Goal: Transaction & Acquisition: Book appointment/travel/reservation

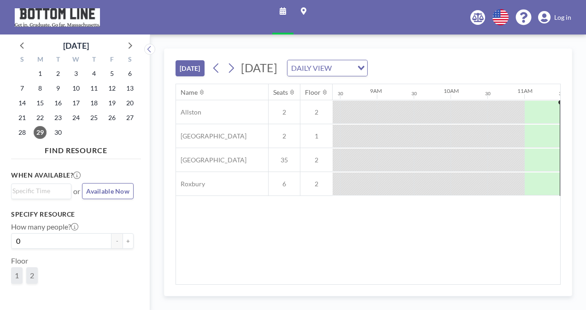
scroll to position [0, 774]
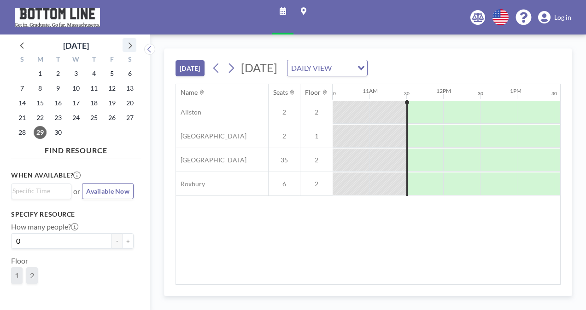
click at [131, 48] on icon at bounding box center [129, 45] width 12 height 12
click at [41, 120] on span "20" at bounding box center [40, 117] width 13 height 13
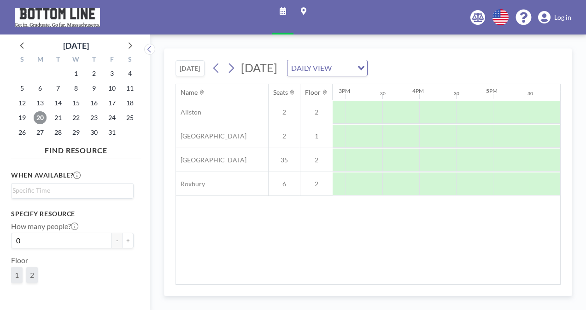
scroll to position [0, 1093]
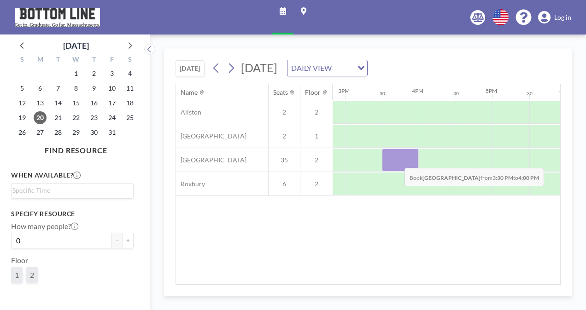
click at [397, 160] on div at bounding box center [400, 160] width 37 height 23
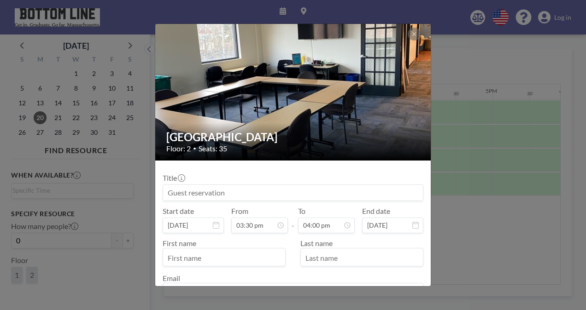
click at [373, 195] on input at bounding box center [293, 193] width 260 height 16
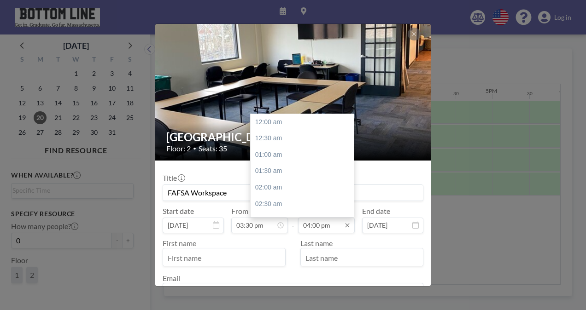
scroll to position [524, 0]
type input "FAFSA Workspace"
click at [294, 192] on div "06:00 pm" at bounding box center [304, 188] width 108 height 17
type input "06:00 pm"
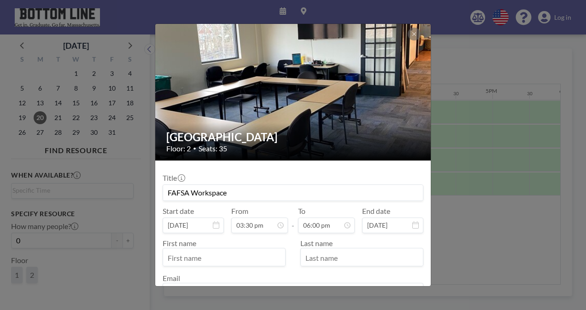
scroll to position [508, 0]
click at [241, 256] on input "text" at bounding box center [224, 258] width 122 height 16
type input "[PERSON_NAME]"
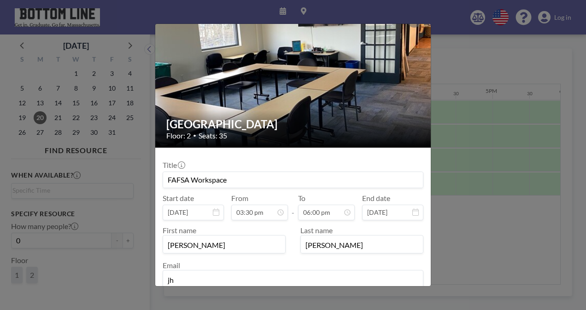
type input "[EMAIL_ADDRESS][DOMAIN_NAME]"
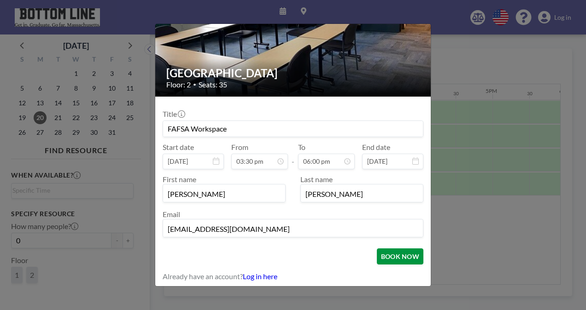
click at [400, 257] on button "BOOK NOW" at bounding box center [400, 257] width 47 height 16
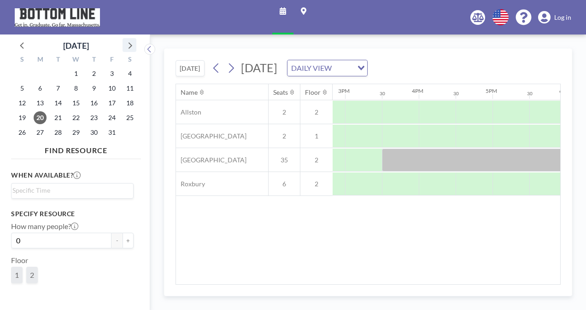
click at [129, 46] on icon at bounding box center [129, 45] width 12 height 12
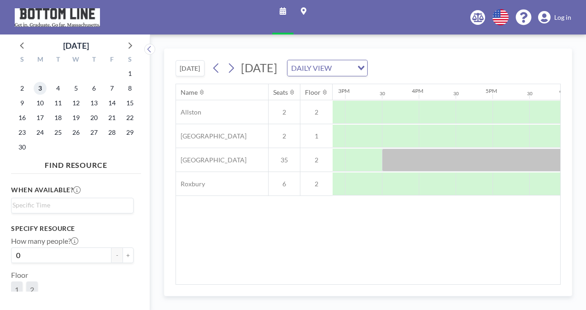
click at [41, 88] on span "3" at bounding box center [40, 88] width 13 height 13
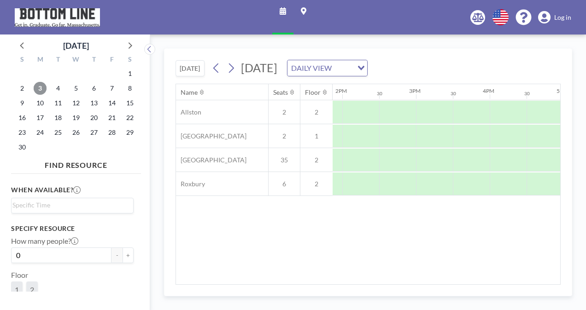
scroll to position [0, 1030]
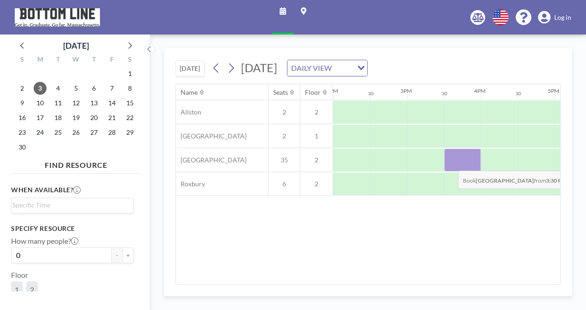
click at [450, 163] on div at bounding box center [462, 160] width 37 height 23
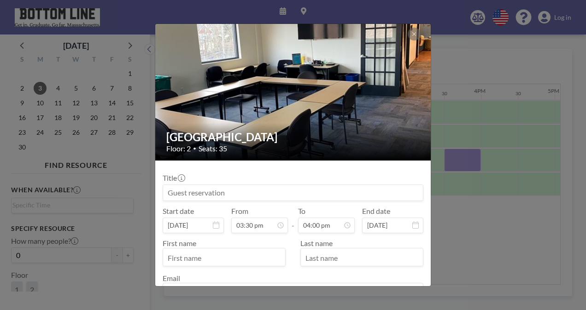
click at [348, 192] on input at bounding box center [293, 193] width 260 height 16
type input "F"
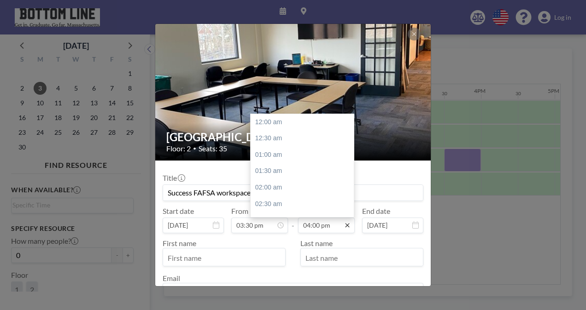
scroll to position [524, 0]
type input "Success FAFSA workspace"
click at [303, 184] on div "06:00 pm" at bounding box center [304, 188] width 108 height 17
type input "06:00 pm"
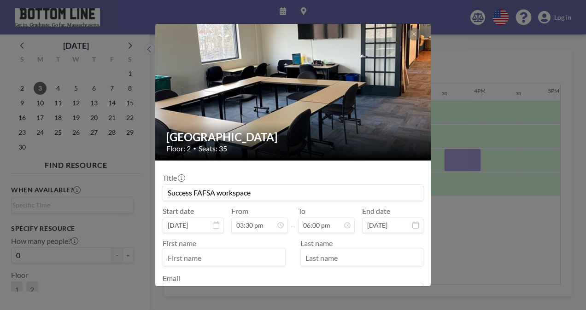
click at [303, 185] on input "Success FAFSA workspace" at bounding box center [293, 193] width 260 height 16
click at [237, 262] on input "text" at bounding box center [224, 258] width 122 height 16
type input "[PERSON_NAME]"
type input "h"
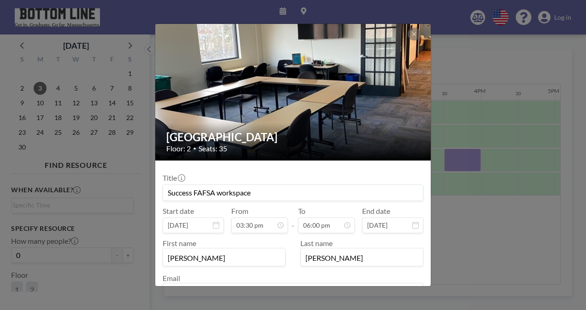
type input "[PERSON_NAME]"
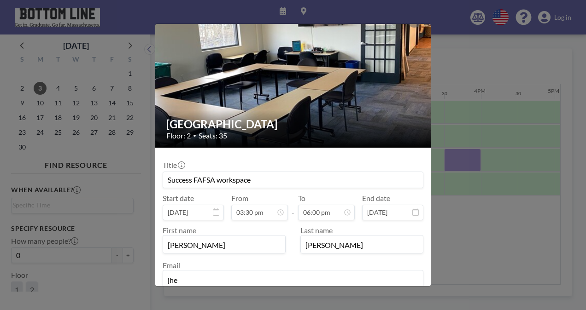
type input "[EMAIL_ADDRESS][DOMAIN_NAME]"
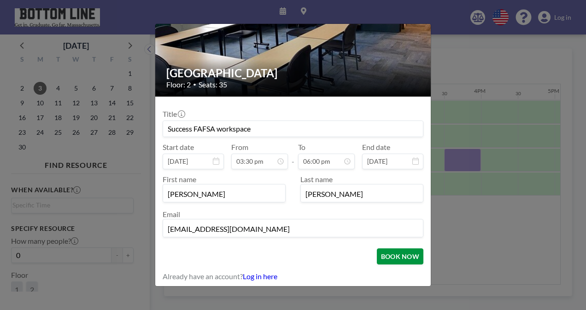
click at [387, 260] on button "BOOK NOW" at bounding box center [400, 257] width 47 height 16
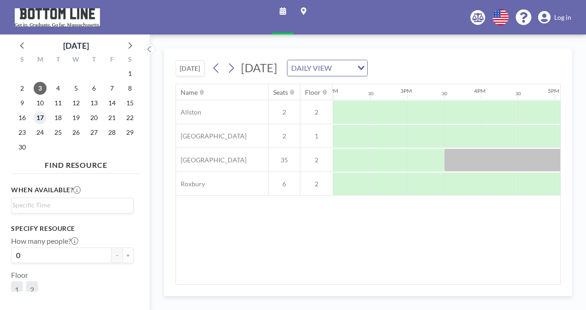
click at [40, 119] on span "17" at bounding box center [40, 117] width 13 height 13
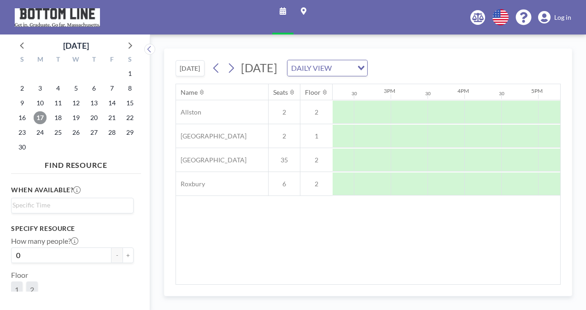
scroll to position [0, 1050]
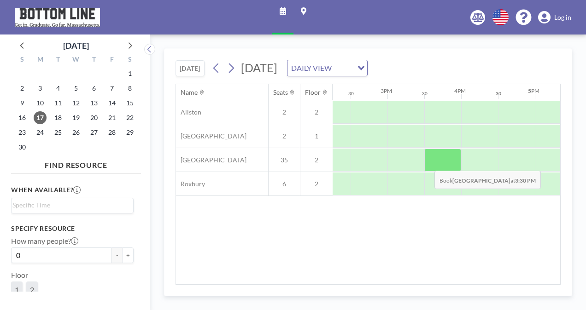
click at [427, 163] on div at bounding box center [442, 160] width 37 height 23
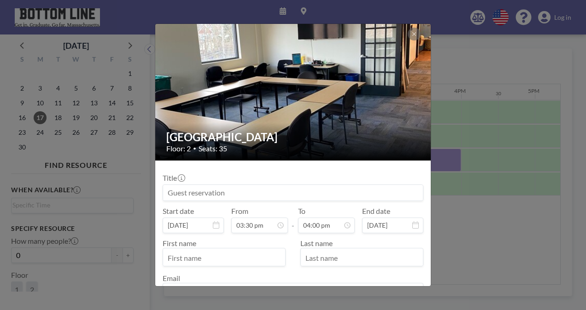
click at [374, 188] on input at bounding box center [293, 193] width 260 height 16
type input "s"
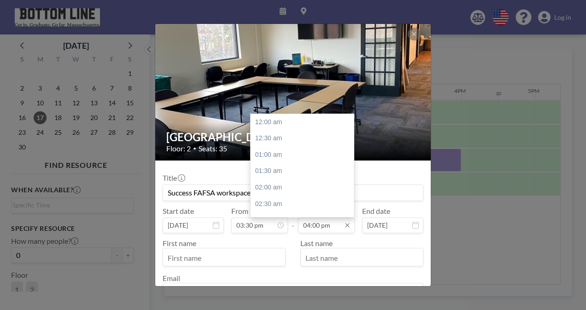
scroll to position [524, 0]
type input "Success FAFSA workspace"
click at [305, 191] on div "06:00 pm" at bounding box center [304, 188] width 108 height 17
type input "06:00 pm"
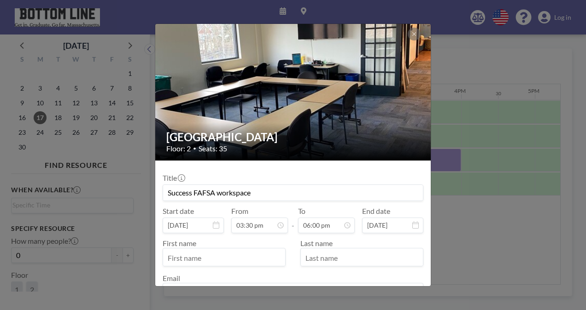
scroll to position [508, 0]
click at [247, 257] on input "text" at bounding box center [224, 258] width 122 height 16
type input "[PERSON_NAME]"
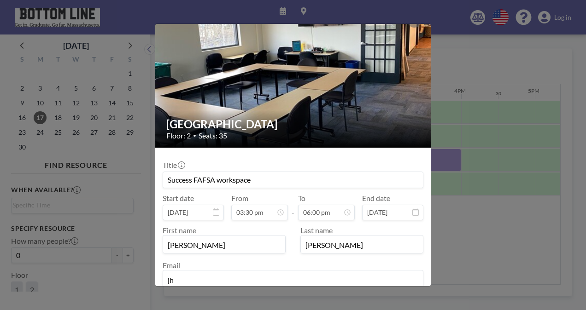
type input "[EMAIL_ADDRESS][DOMAIN_NAME]"
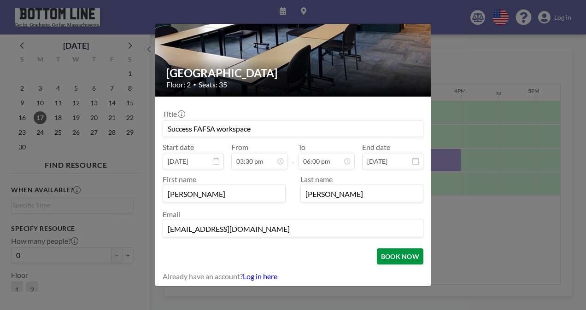
click at [390, 254] on button "BOOK NOW" at bounding box center [400, 257] width 47 height 16
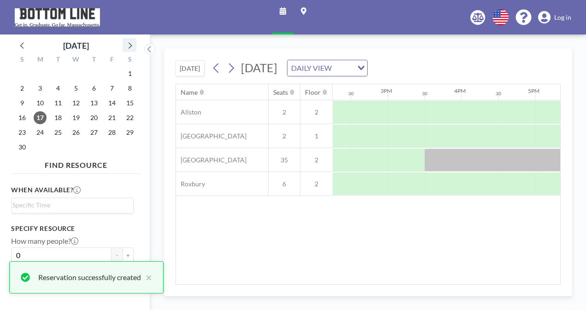
click at [130, 47] on icon at bounding box center [130, 45] width 4 height 6
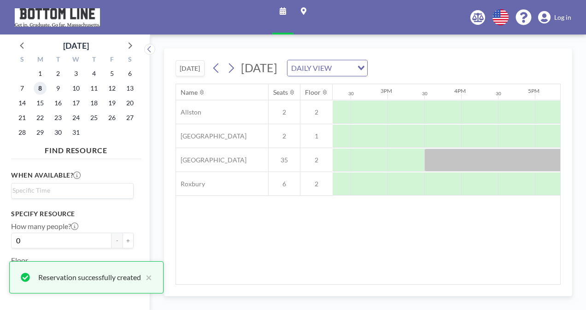
click at [43, 89] on span "8" at bounding box center [40, 88] width 13 height 13
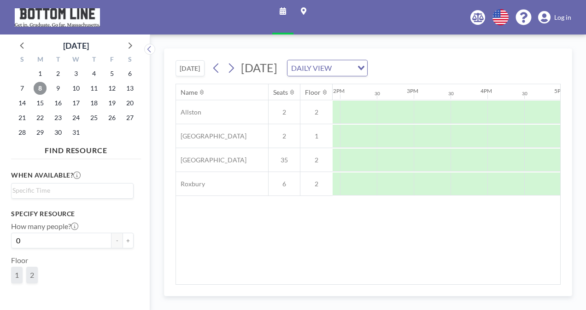
scroll to position [0, 1036]
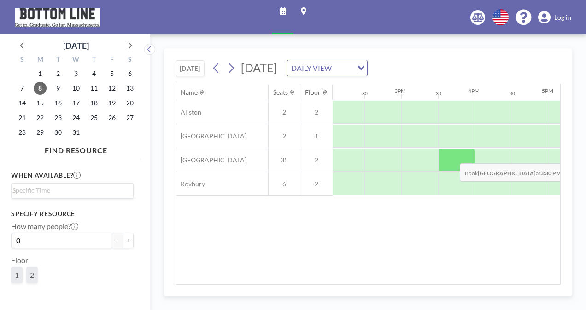
click at [452, 156] on div at bounding box center [456, 160] width 37 height 23
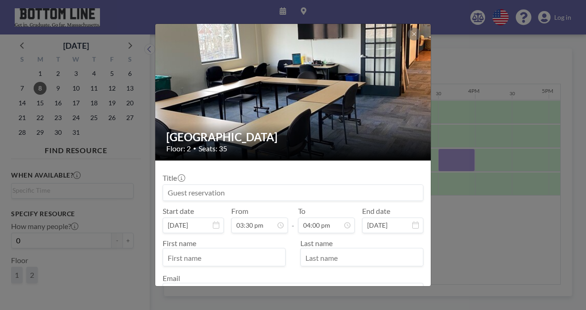
click at [381, 187] on input at bounding box center [293, 193] width 260 height 16
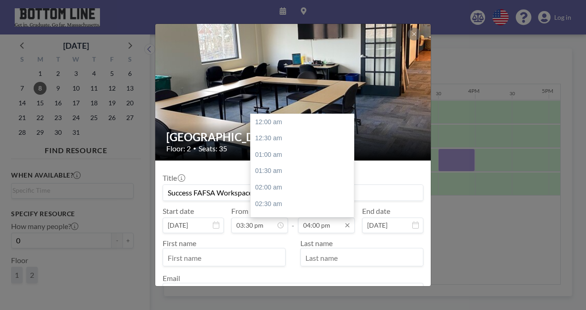
scroll to position [524, 0]
type input "Success FAFSA Workspace"
click at [291, 191] on div "06:00 pm" at bounding box center [304, 188] width 108 height 17
type input "06:00 pm"
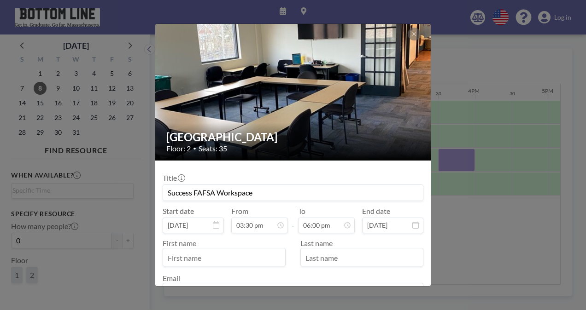
scroll to position [508, 0]
click at [239, 255] on input "text" at bounding box center [224, 258] width 122 height 16
type input "[PERSON_NAME]"
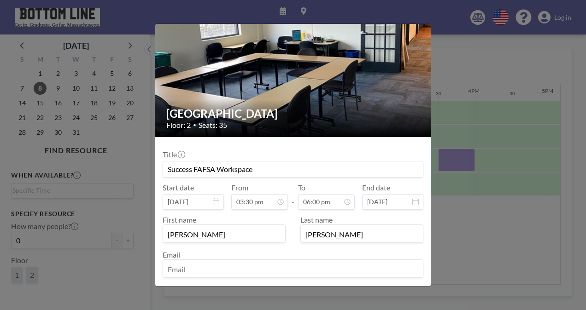
scroll to position [24, 0]
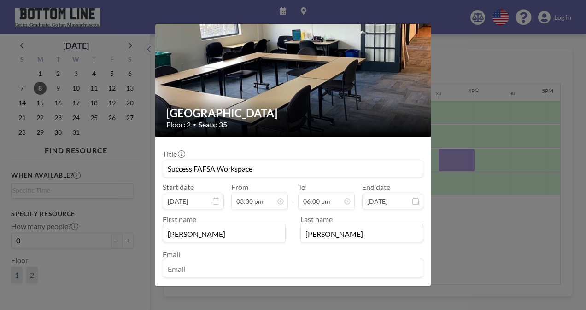
type input "[PERSON_NAME]"
click at [237, 263] on input "email" at bounding box center [293, 270] width 260 height 16
type input "[EMAIL_ADDRESS][DOMAIN_NAME]"
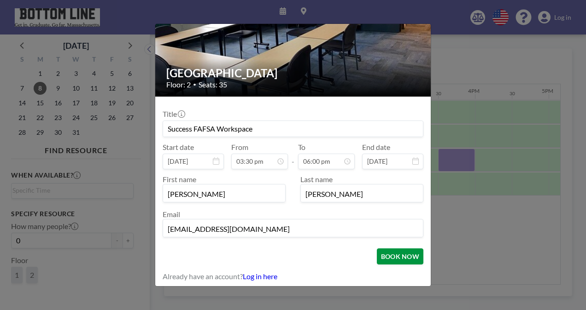
click at [377, 258] on button "BOOK NOW" at bounding box center [400, 257] width 47 height 16
